Goal: Task Accomplishment & Management: Manage account settings

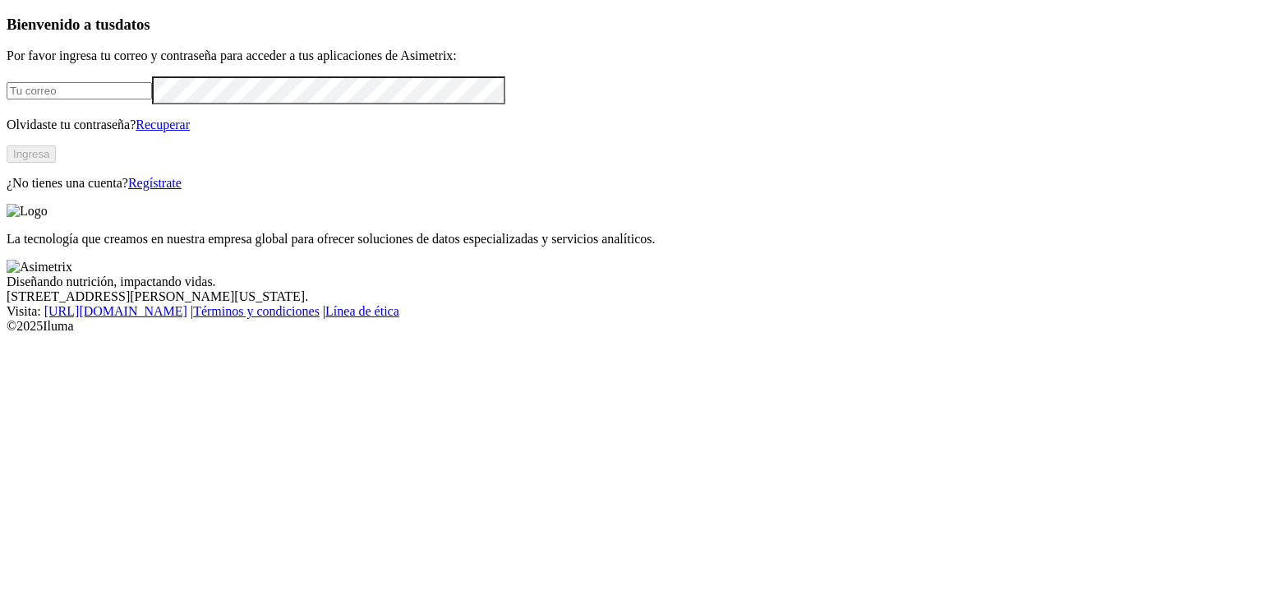
click at [152, 99] on input "email" at bounding box center [79, 90] width 145 height 17
type input "[PERSON_NAME][EMAIL_ADDRESS][PERSON_NAME][DOMAIN_NAME]"
click at [56, 163] on button "Ingresa" at bounding box center [31, 153] width 49 height 17
click at [152, 99] on input "email" at bounding box center [79, 90] width 145 height 17
type input "[PERSON_NAME][EMAIL_ADDRESS][PERSON_NAME][DOMAIN_NAME]"
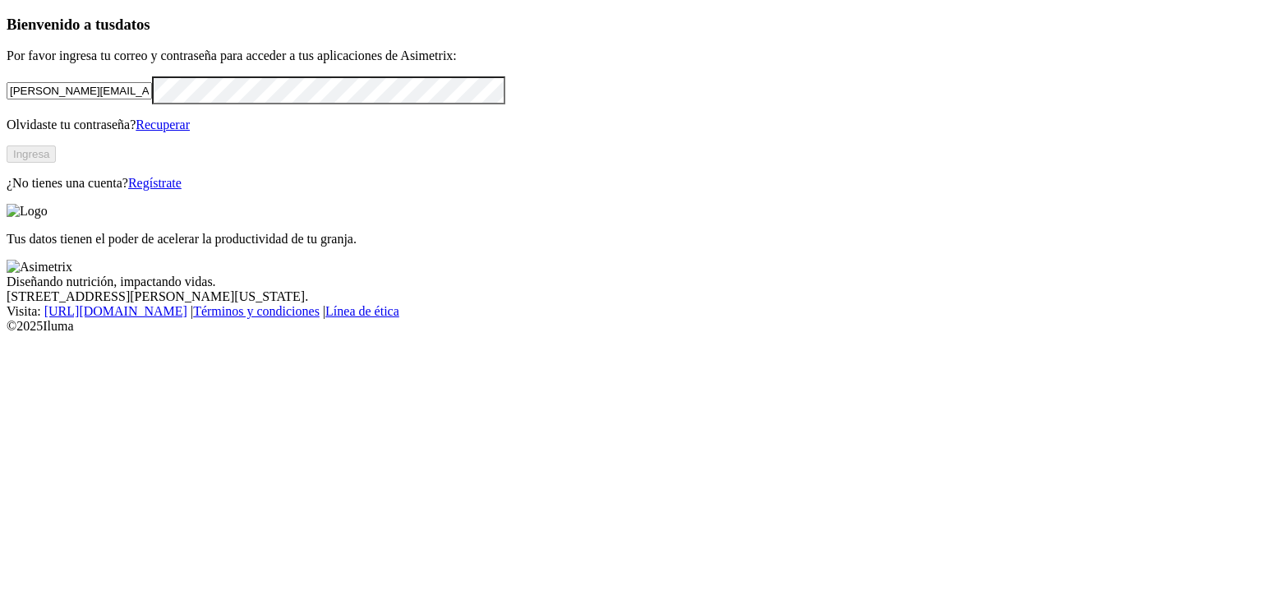
click at [190, 131] on link "Recuperar" at bounding box center [163, 125] width 54 height 14
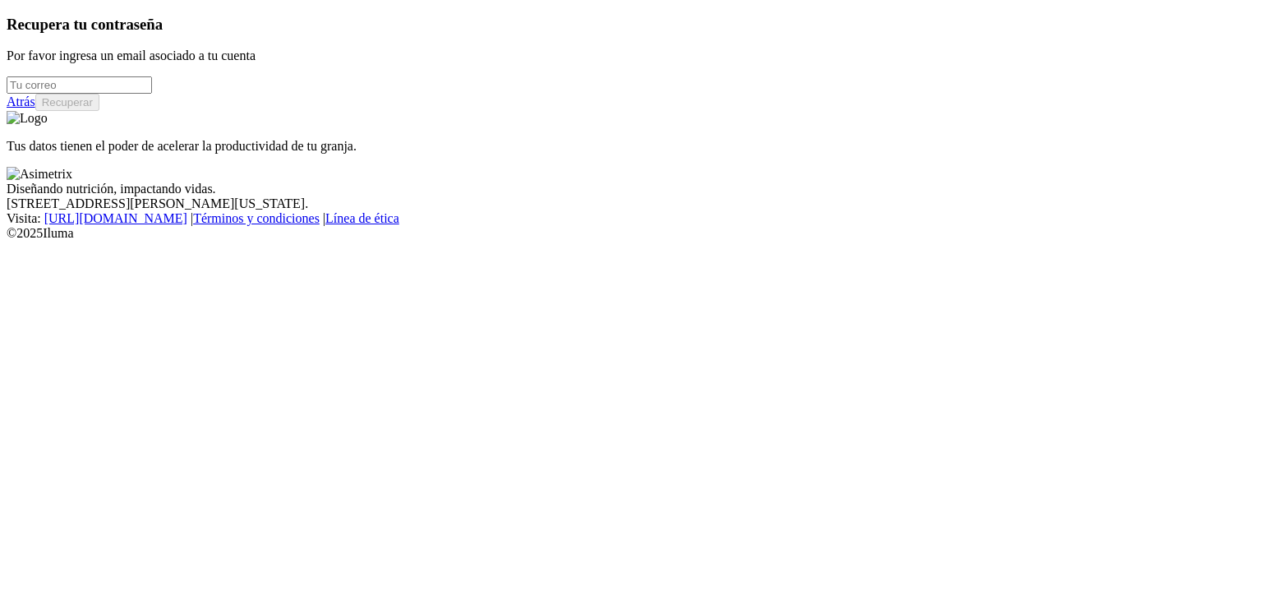
click at [152, 94] on input "email" at bounding box center [79, 84] width 145 height 17
type input "[PERSON_NAME][EMAIL_ADDRESS][PERSON_NAME][DOMAIN_NAME]"
click at [99, 111] on button "Recuperar" at bounding box center [67, 102] width 64 height 17
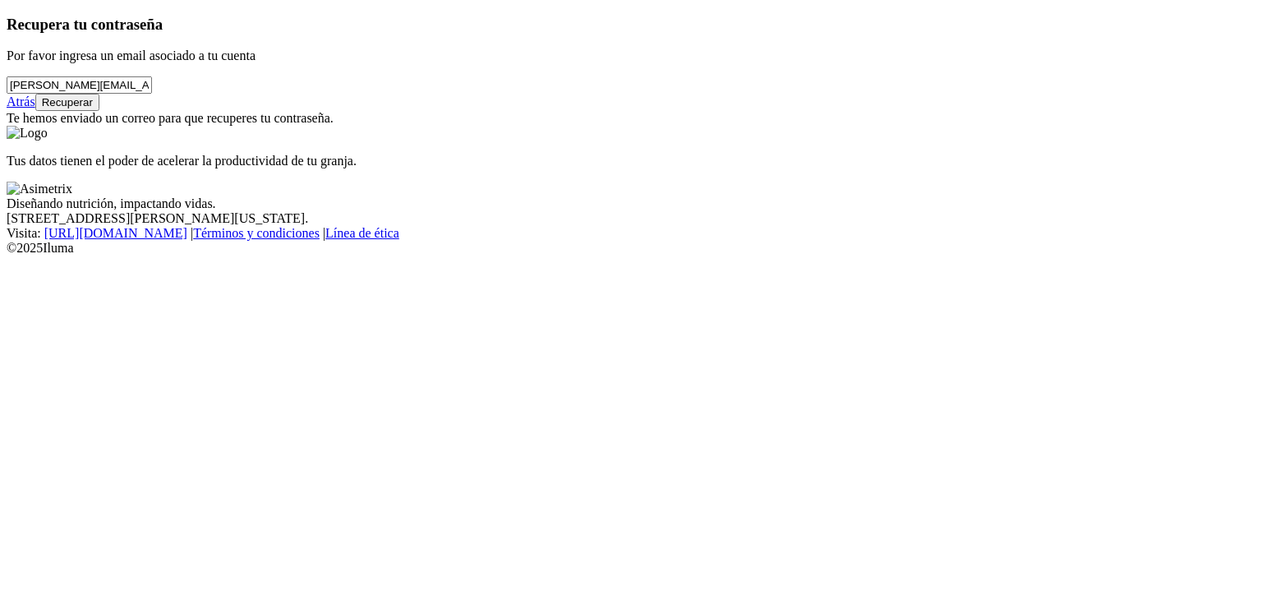
click at [99, 111] on button "Recuperar" at bounding box center [67, 102] width 64 height 17
click at [360, 94] on div "[PERSON_NAME][EMAIL_ADDRESS][PERSON_NAME][DOMAIN_NAME]" at bounding box center [631, 84] width 1249 height 17
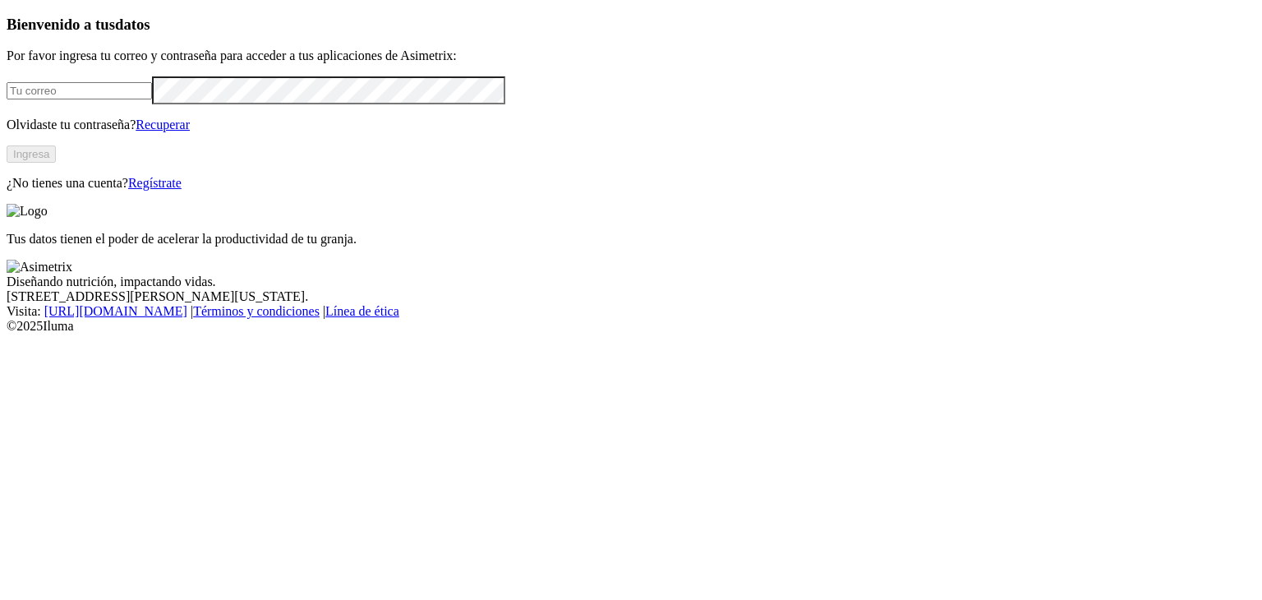
click at [152, 99] on input "email" at bounding box center [79, 90] width 145 height 17
type input "[PERSON_NAME][EMAIL_ADDRESS][PERSON_NAME][DOMAIN_NAME]"
click at [152, 99] on input "email" at bounding box center [79, 90] width 145 height 17
type input "[PERSON_NAME][EMAIL_ADDRESS][PERSON_NAME][DOMAIN_NAME]"
click at [56, 163] on button "Ingresa" at bounding box center [31, 153] width 49 height 17
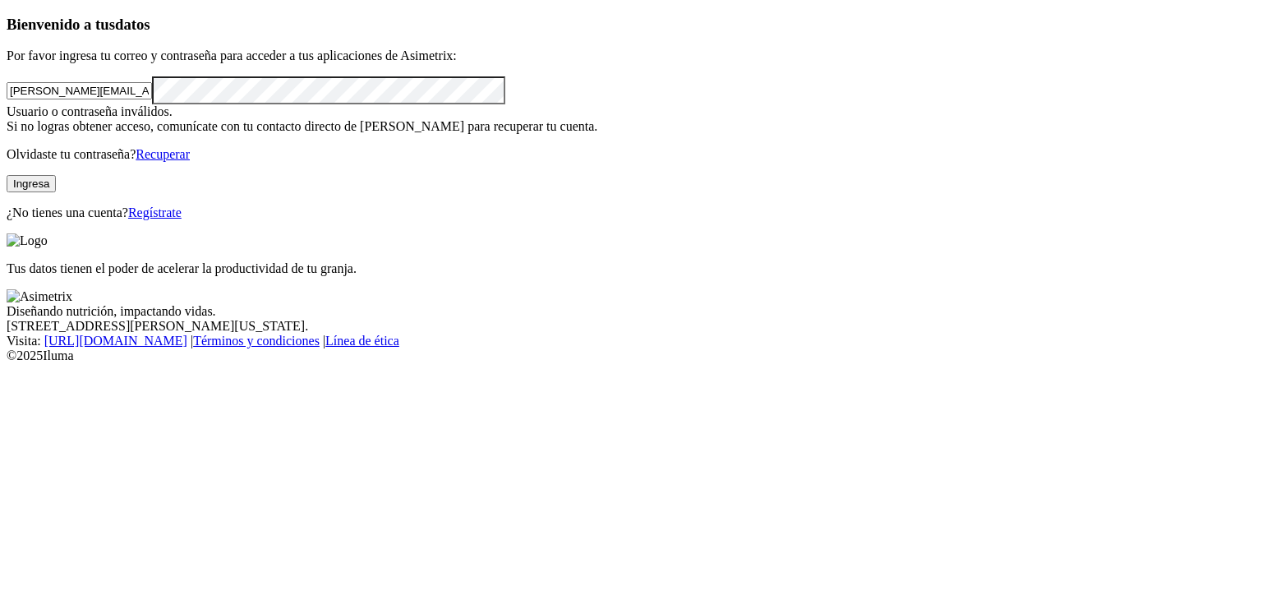
click at [255, 37] on div "Bienvenido a tus datos Por favor ingresa tu correo y contraseña para acceder a …" at bounding box center [631, 118] width 1249 height 205
click at [56, 192] on button "Ingresa" at bounding box center [31, 183] width 49 height 17
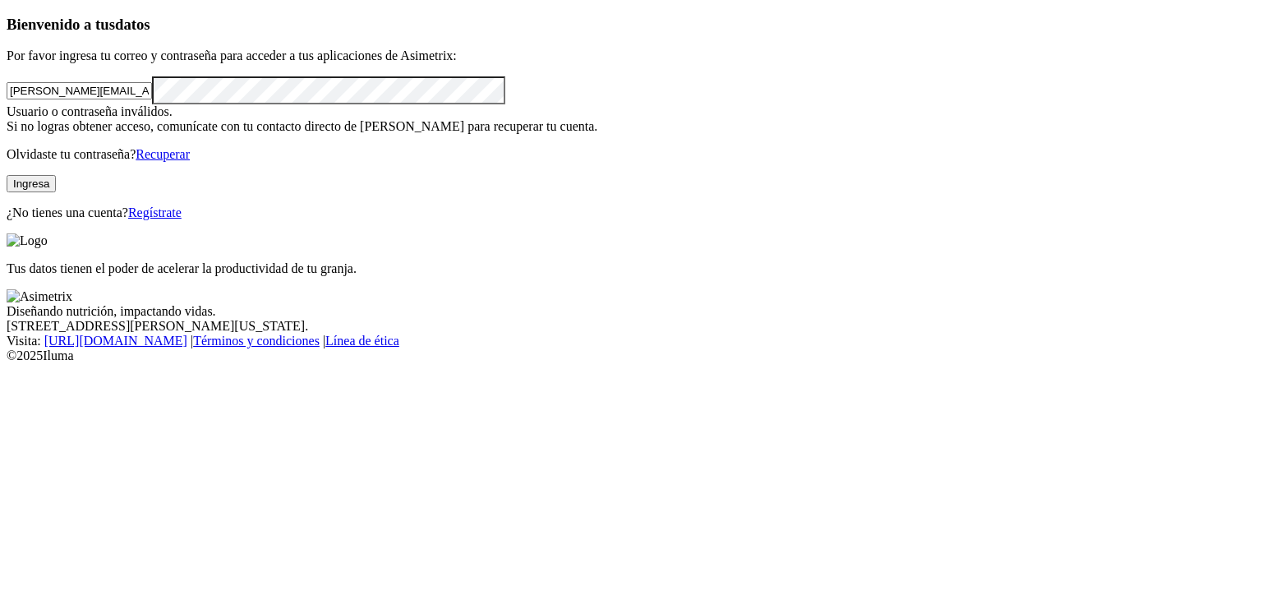
click at [56, 192] on button "Ingresa" at bounding box center [31, 183] width 49 height 17
click at [413, 134] on div "Usuario o contraseña inválidos. Si no logras obtener acceso, comunícate con tu …" at bounding box center [631, 119] width 1249 height 30
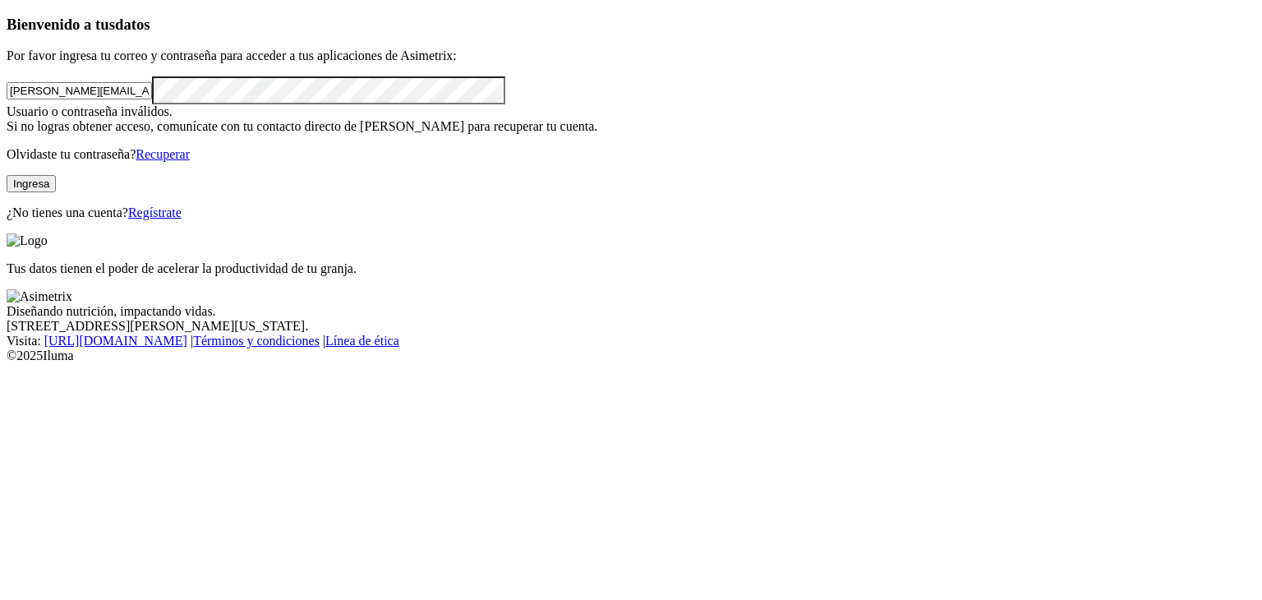
click at [672, 233] on div "Tus datos tienen el poder de acelerar la productividad de tu granja." at bounding box center [631, 254] width 1249 height 43
click at [190, 161] on link "Recuperar" at bounding box center [163, 154] width 54 height 14
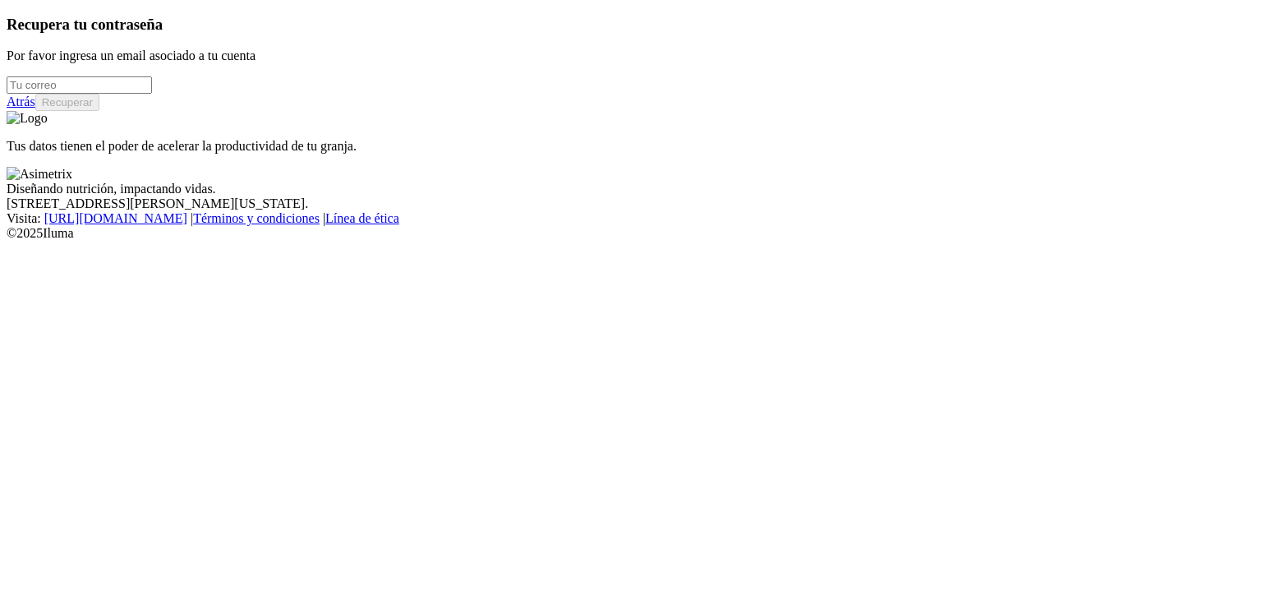
click at [152, 94] on input "email" at bounding box center [79, 84] width 145 height 17
click at [343, 112] on div "Recupera tu contraseña Por favor ingresa un email asociado a tu cuenta Atrás Re…" at bounding box center [631, 64] width 1249 height 96
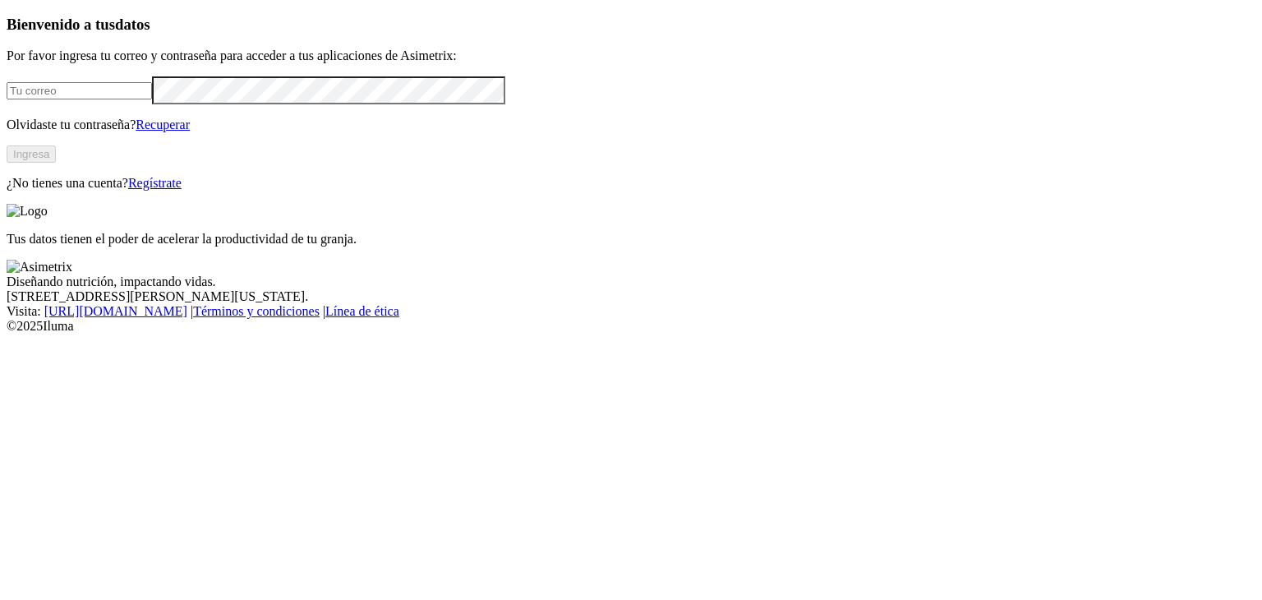
type input "[PERSON_NAME][EMAIL_ADDRESS][PERSON_NAME][DOMAIN_NAME]"
click at [56, 163] on button "Ingresa" at bounding box center [31, 153] width 49 height 17
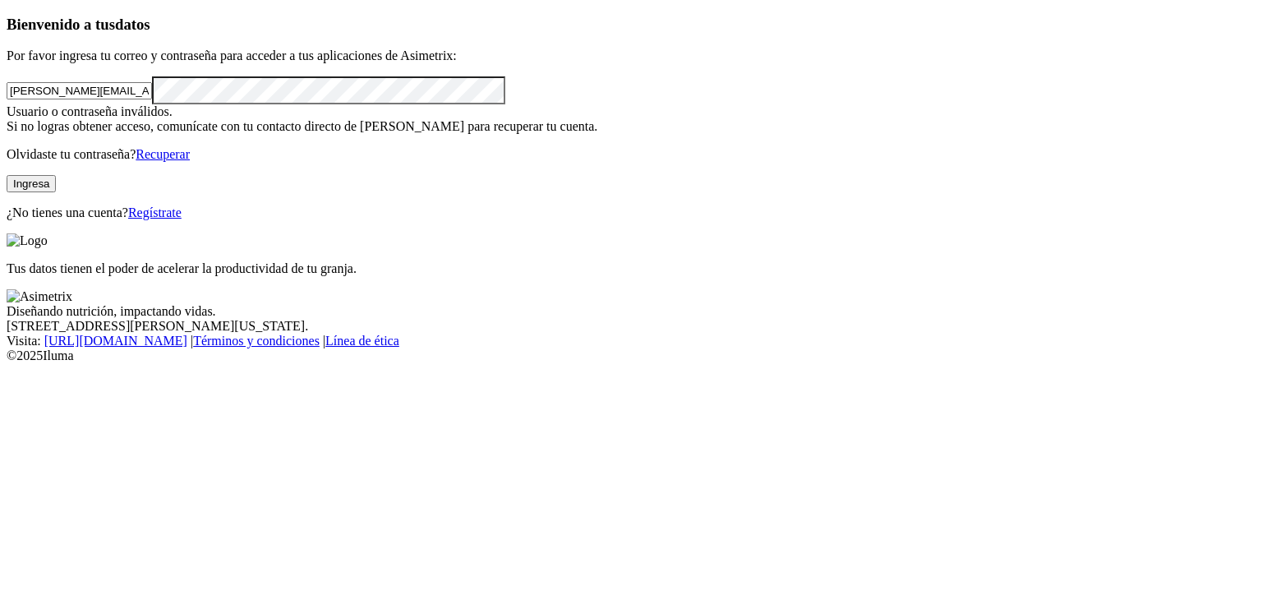
click at [56, 192] on button "Ingresa" at bounding box center [31, 183] width 49 height 17
